Goal: Information Seeking & Learning: Learn about a topic

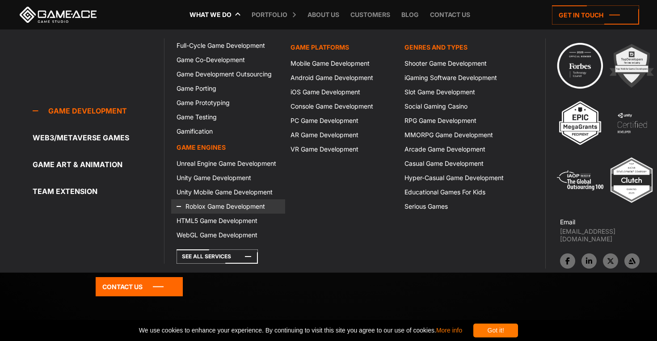
click at [219, 205] on link "Roblox Game Development" at bounding box center [228, 206] width 114 height 14
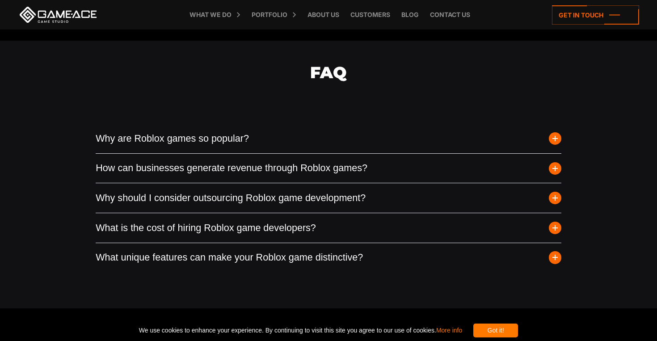
scroll to position [2748, 0]
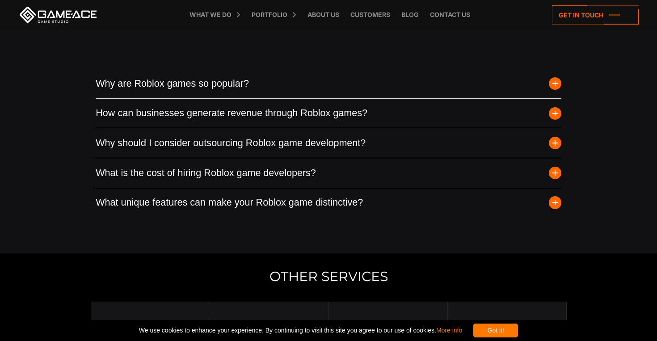
click at [181, 87] on button "Why are Roblox games so popular?" at bounding box center [329, 84] width 466 height 30
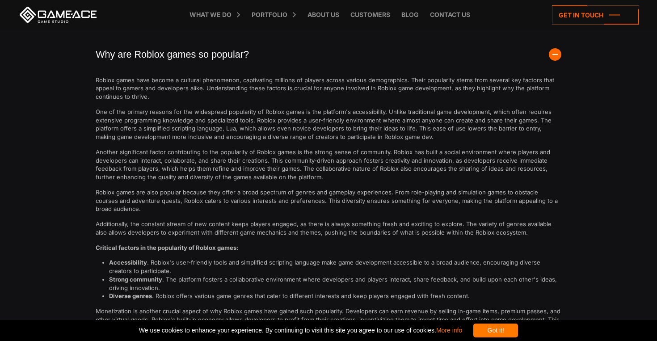
scroll to position [2686, 0]
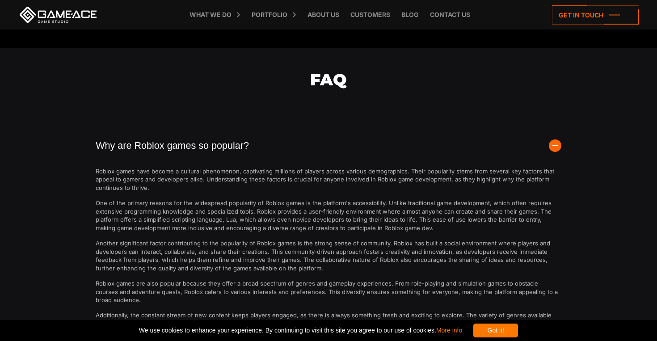
click at [187, 160] on button "Why are Roblox games so popular?" at bounding box center [329, 146] width 466 height 30
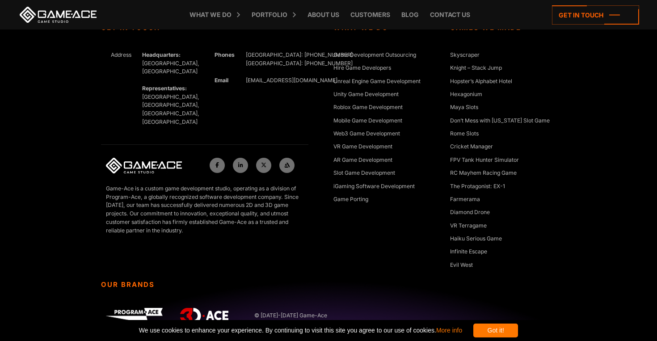
scroll to position [3638, 0]
